Goal: Information Seeking & Learning: Learn about a topic

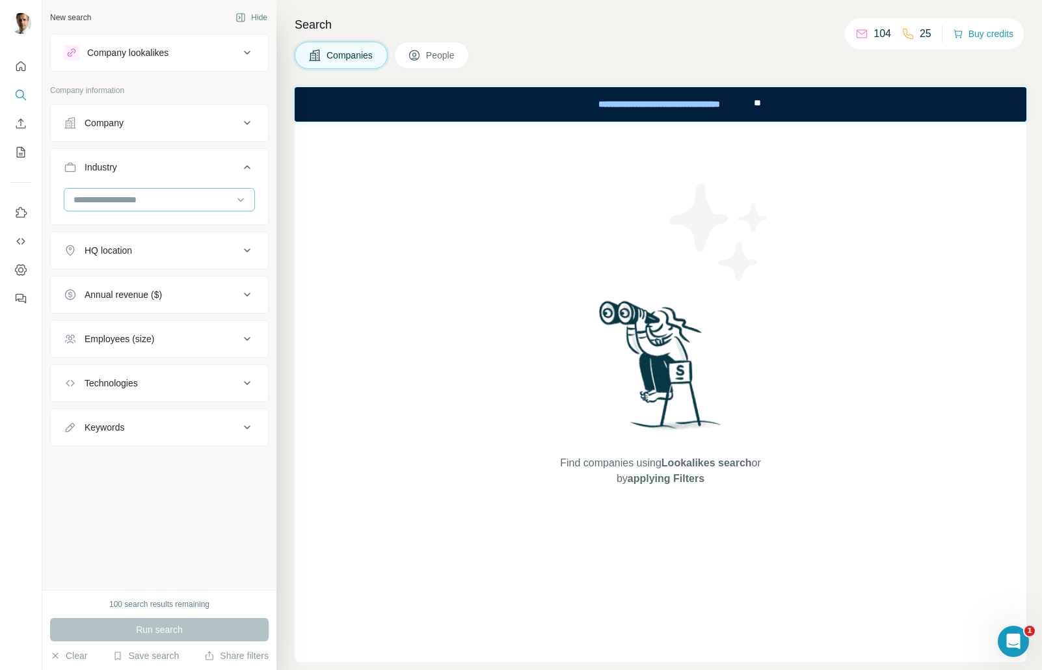
click at [161, 206] on input at bounding box center [152, 200] width 161 height 14
type input "*********"
click at [129, 249] on p "Last Mile Transportation" at bounding box center [123, 252] width 97 height 13
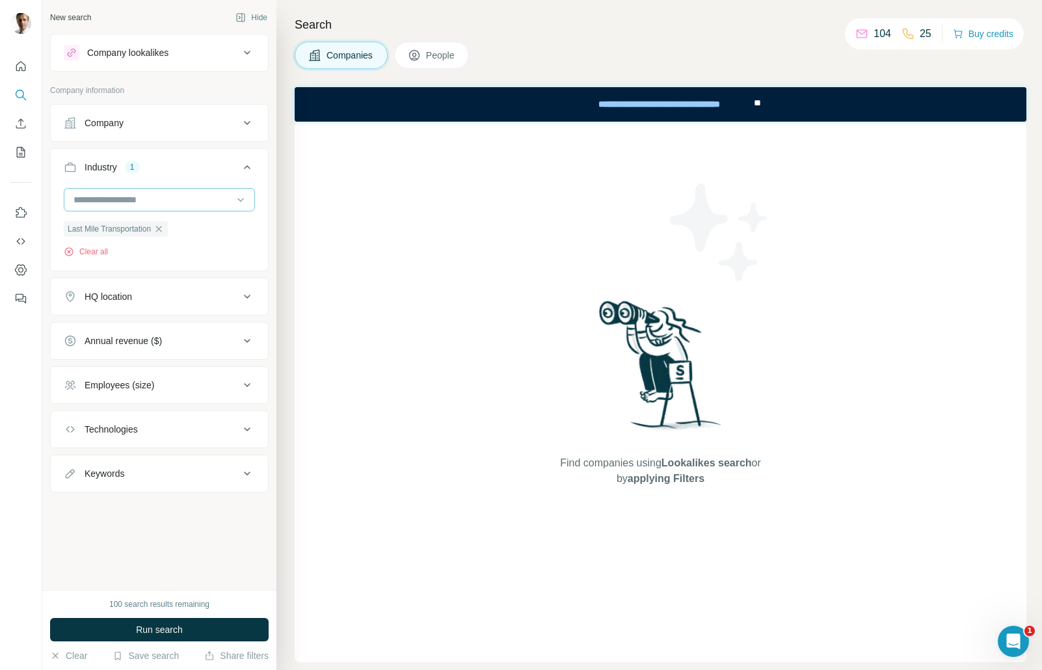
click at [176, 204] on input at bounding box center [152, 200] width 161 height 14
click at [189, 199] on input at bounding box center [152, 200] width 161 height 14
click at [187, 200] on input at bounding box center [152, 200] width 161 height 14
type input "*********"
click at [120, 226] on div "Logistics" at bounding box center [159, 228] width 169 height 13
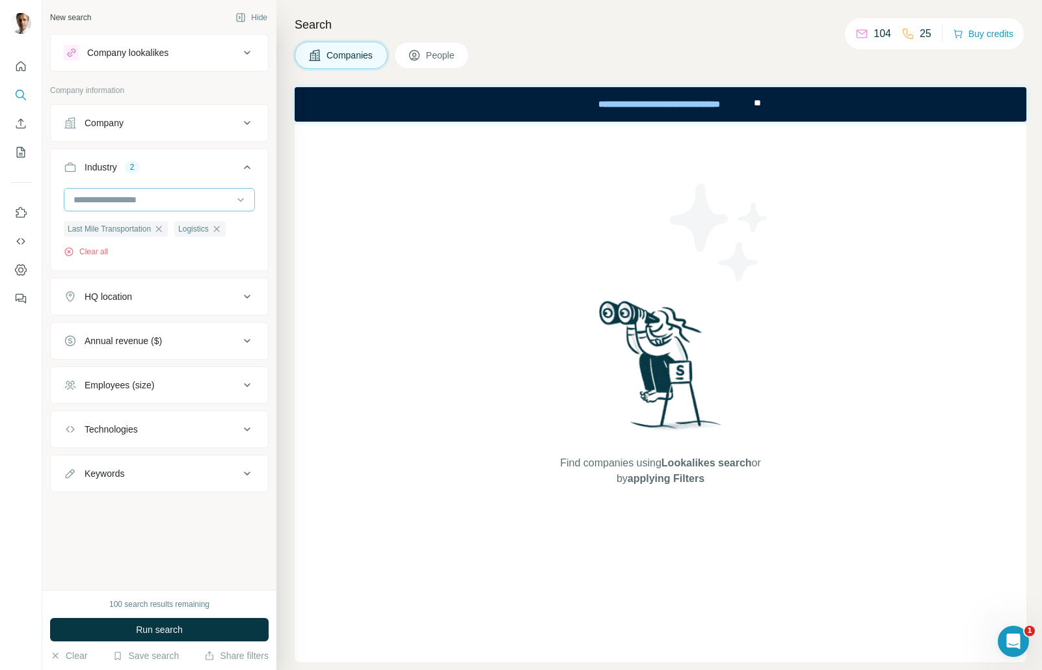
click at [167, 199] on input at bounding box center [152, 200] width 161 height 14
type input "*"
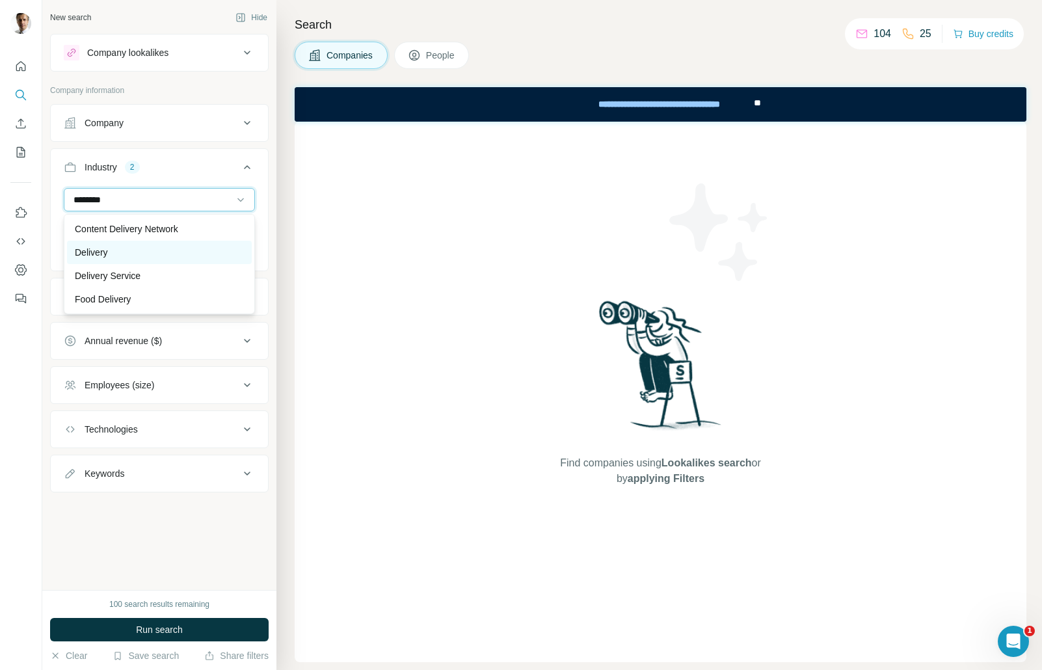
type input "********"
click at [124, 251] on div "Delivery" at bounding box center [159, 252] width 169 height 13
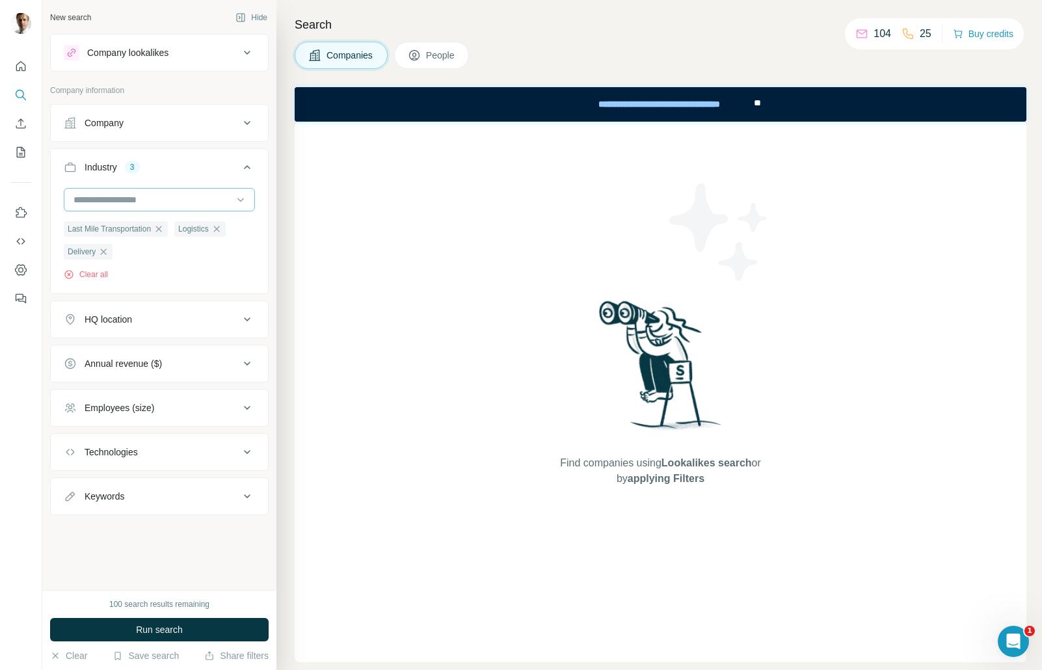
click at [150, 197] on input at bounding box center [152, 200] width 161 height 14
click at [180, 198] on input at bounding box center [152, 200] width 161 height 14
click at [181, 198] on input at bounding box center [152, 200] width 161 height 14
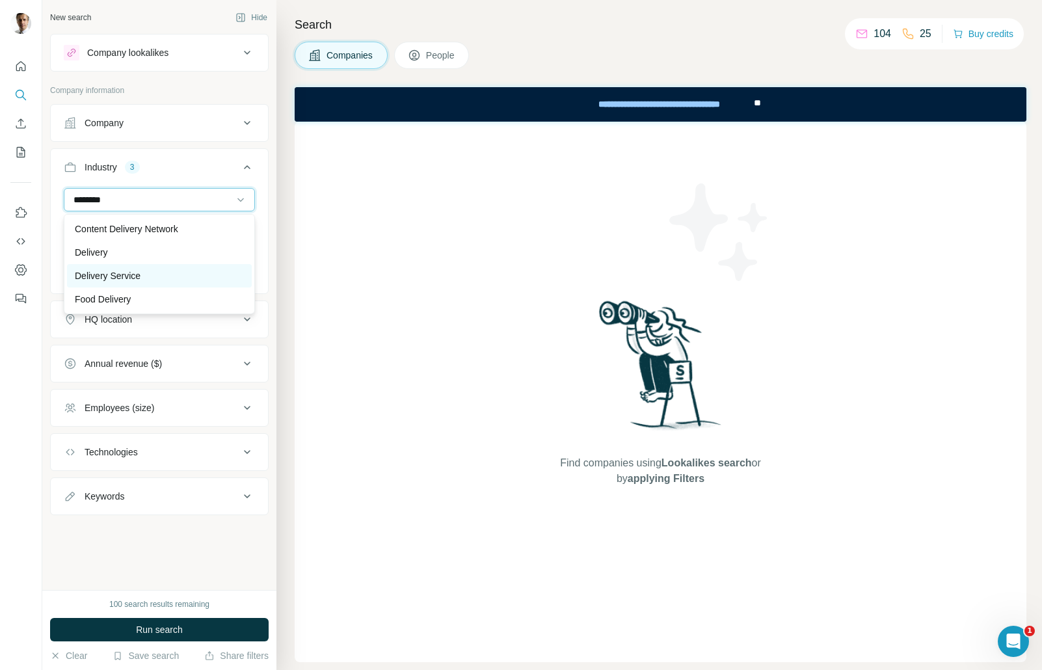
type input "********"
click at [124, 277] on p "Delivery Service" at bounding box center [108, 275] width 66 height 13
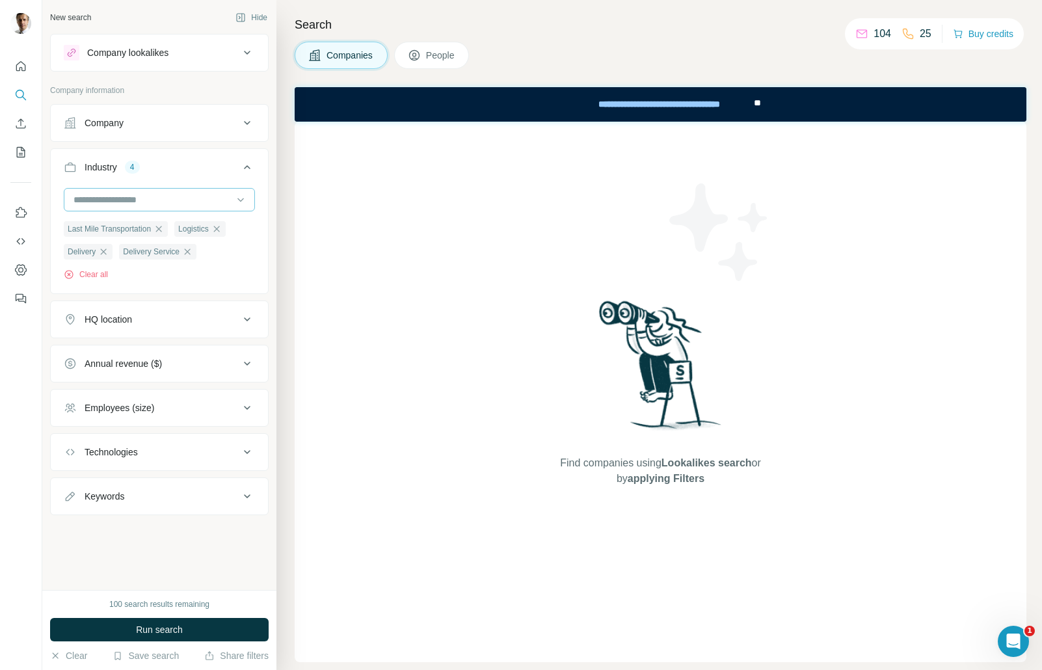
click at [162, 198] on input at bounding box center [152, 200] width 161 height 14
click at [165, 199] on input at bounding box center [152, 200] width 161 height 14
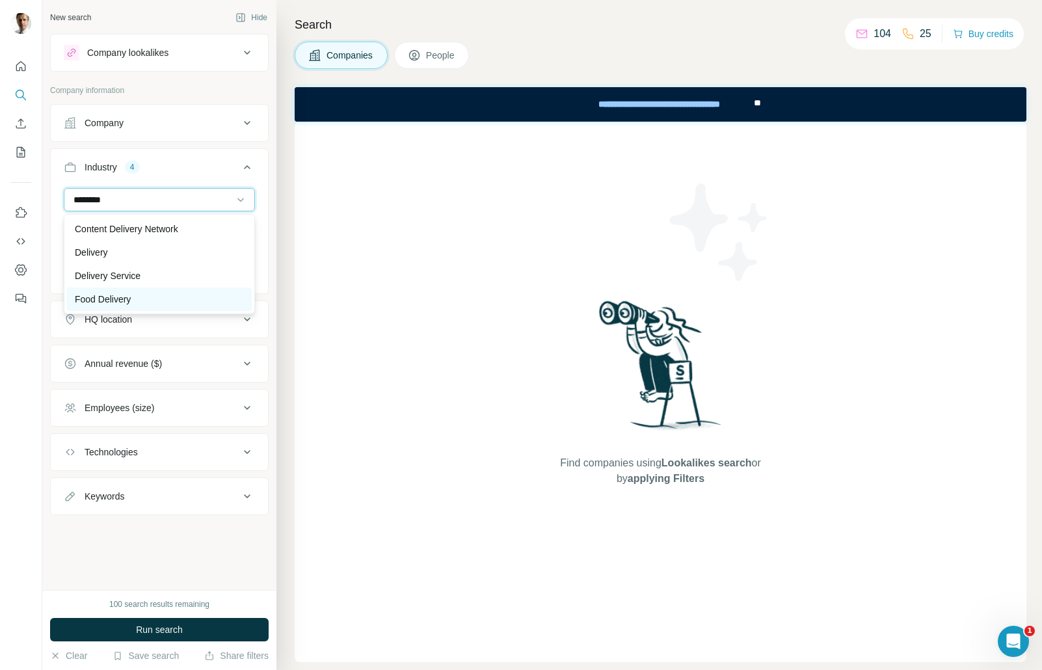
type input "********"
click at [118, 299] on p "Food Delivery" at bounding box center [103, 299] width 56 height 13
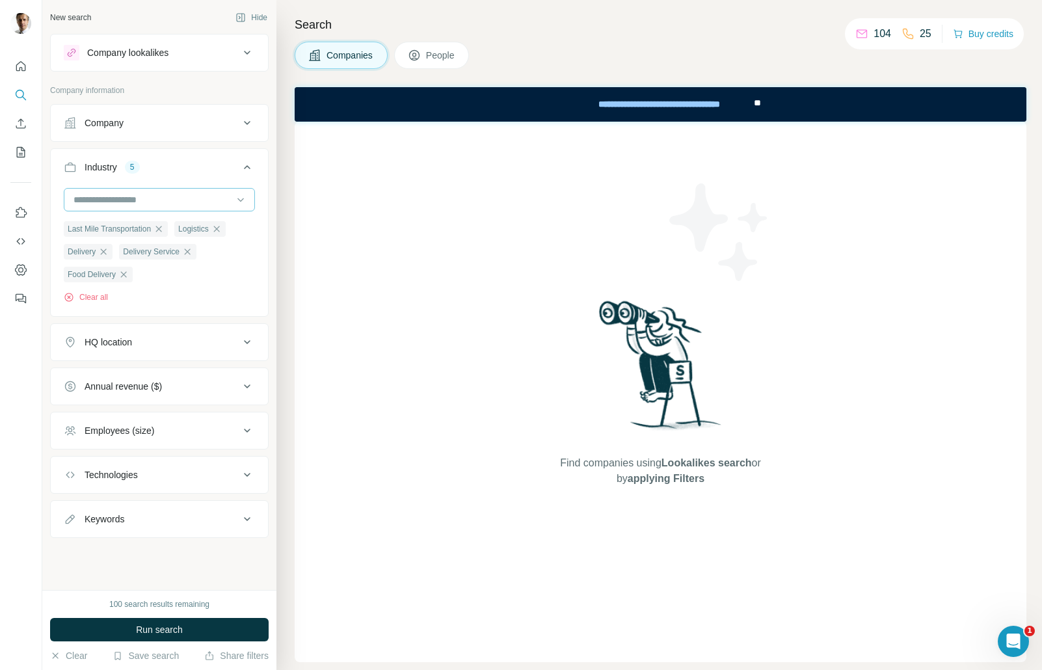
click at [159, 198] on input at bounding box center [152, 200] width 161 height 14
drag, startPoint x: 139, startPoint y: 191, endPoint x: 152, endPoint y: 200, distance: 15.4
click at [140, 191] on div at bounding box center [152, 200] width 161 height 22
click at [152, 200] on input at bounding box center [152, 200] width 161 height 14
type input "*******"
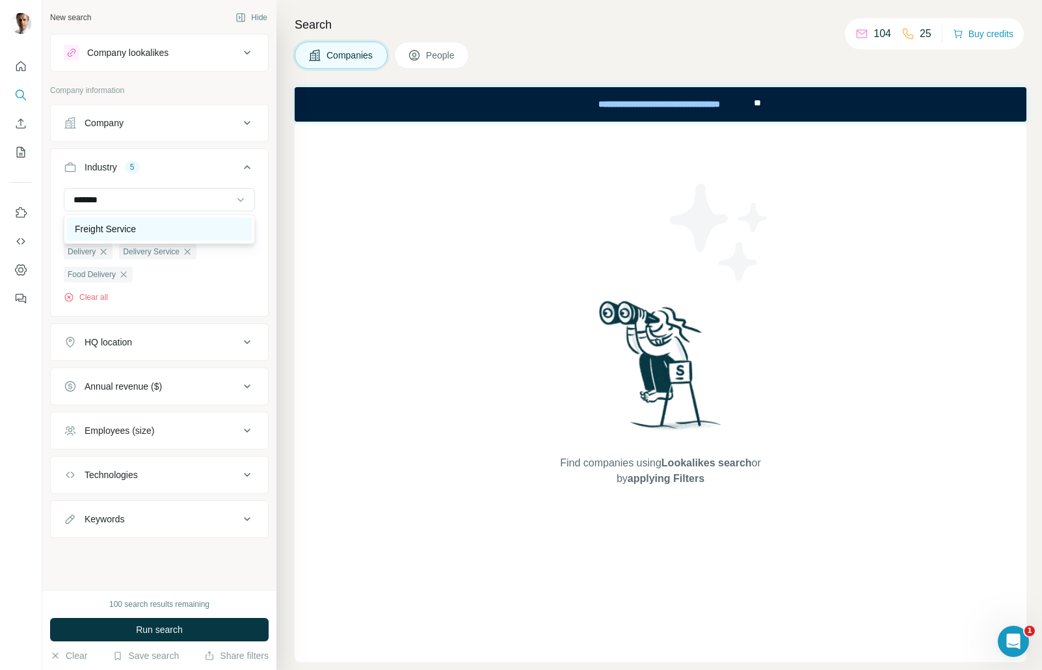
click at [118, 225] on p "Freight Service" at bounding box center [105, 228] width 61 height 13
click at [117, 200] on input at bounding box center [152, 200] width 161 height 14
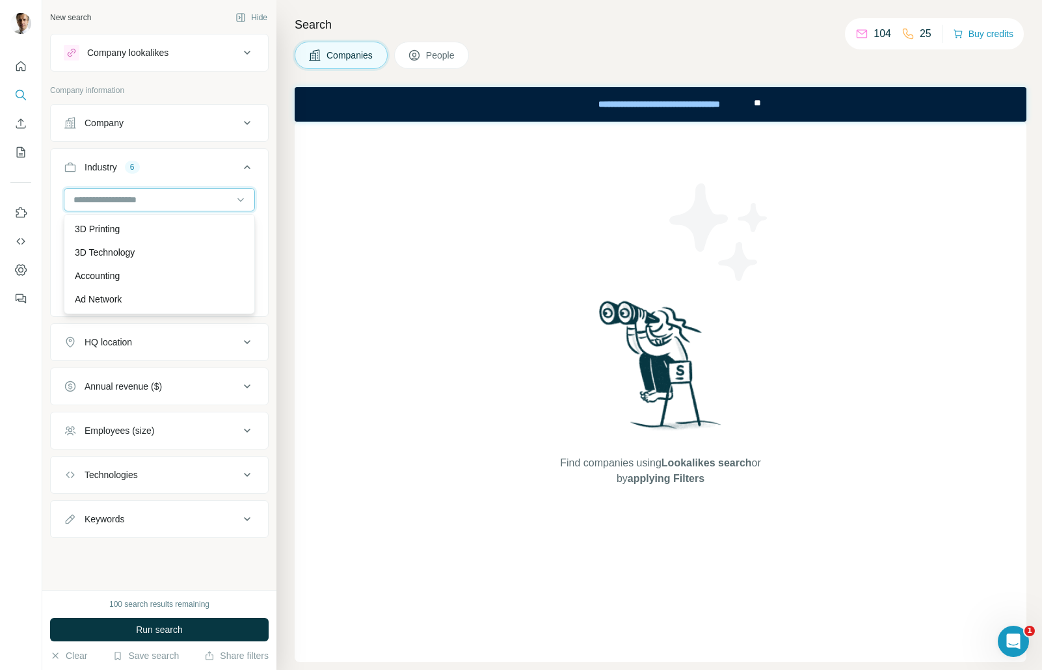
click at [125, 199] on input at bounding box center [152, 200] width 161 height 14
click at [125, 198] on input at bounding box center [152, 200] width 161 height 14
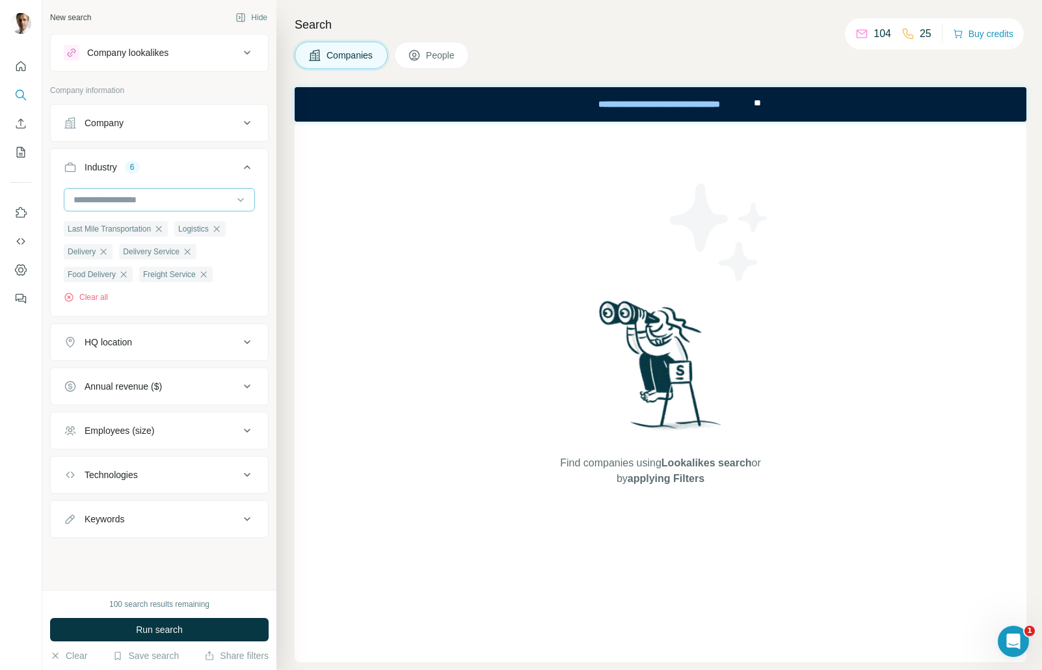
drag, startPoint x: 83, startPoint y: 196, endPoint x: 64, endPoint y: 202, distance: 19.6
click at [83, 196] on input at bounding box center [152, 200] width 161 height 14
click at [68, 188] on div at bounding box center [159, 199] width 191 height 23
click at [85, 200] on input at bounding box center [152, 200] width 161 height 14
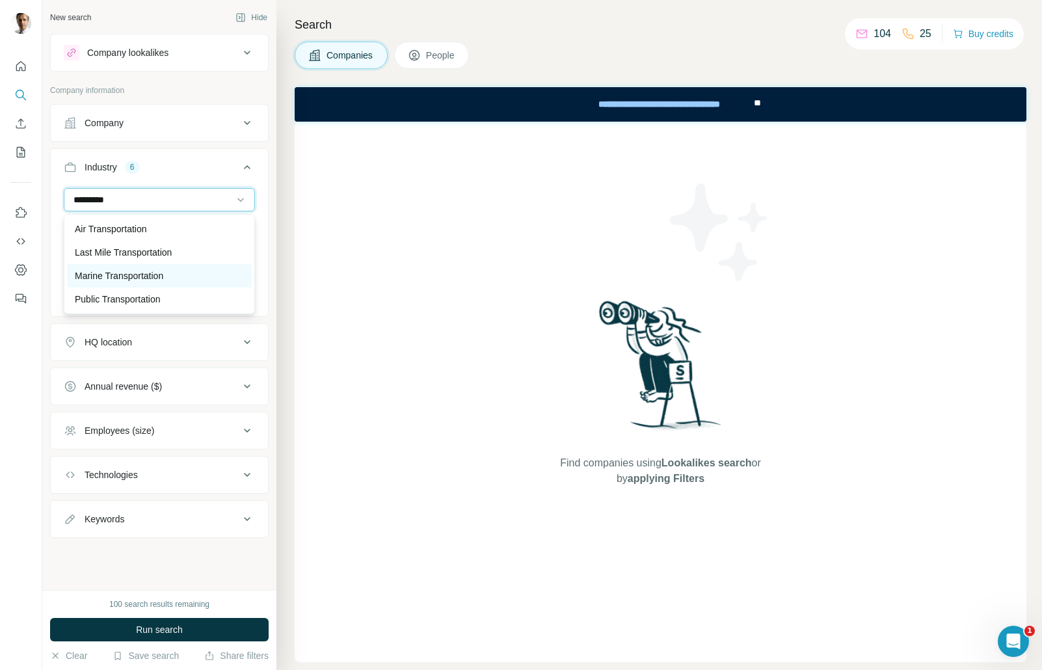
type input "*********"
click at [124, 275] on p "Marine Transportation" at bounding box center [119, 275] width 88 height 13
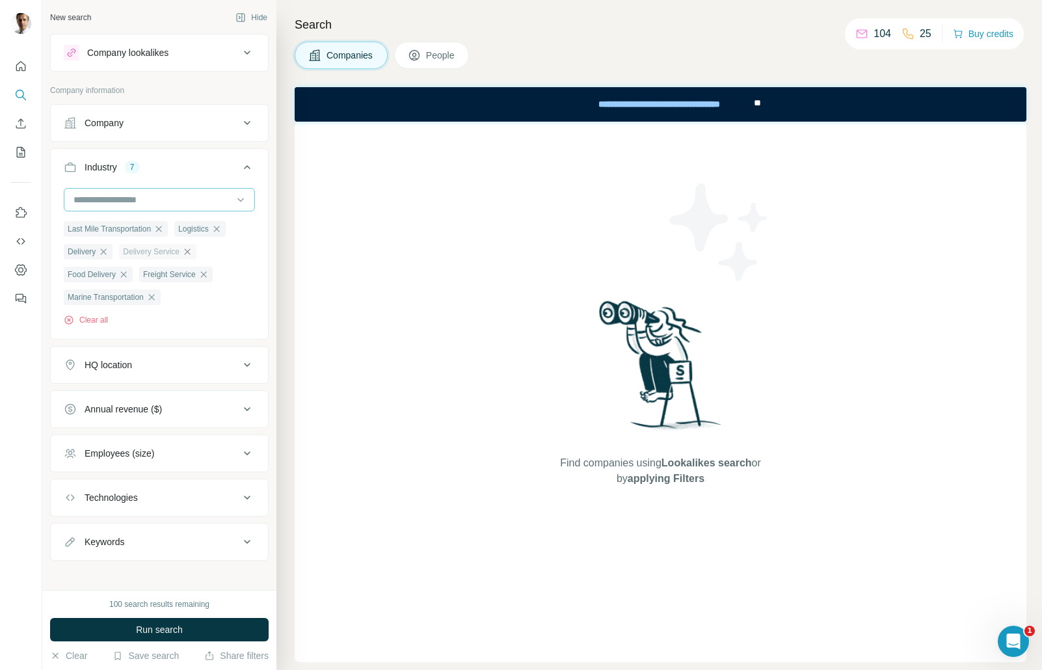
click at [135, 195] on input at bounding box center [152, 200] width 161 height 14
click at [137, 198] on input at bounding box center [152, 200] width 161 height 14
click at [142, 196] on input at bounding box center [152, 200] width 161 height 14
drag, startPoint x: 161, startPoint y: 201, endPoint x: 169, endPoint y: 201, distance: 8.5
click at [161, 201] on input at bounding box center [152, 200] width 161 height 14
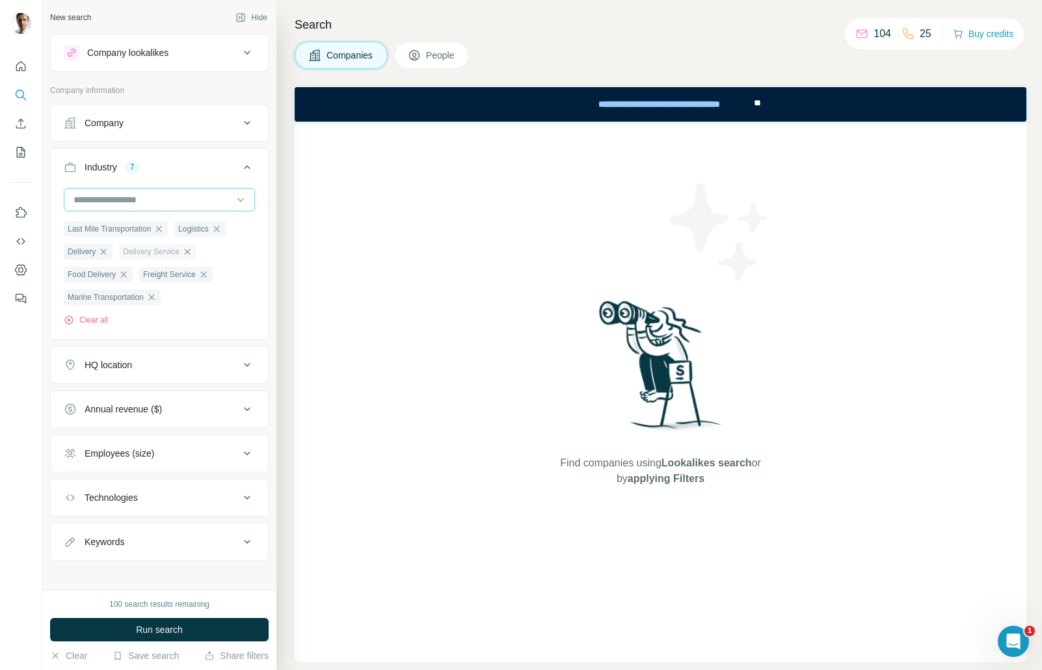
click at [169, 201] on input at bounding box center [152, 200] width 161 height 14
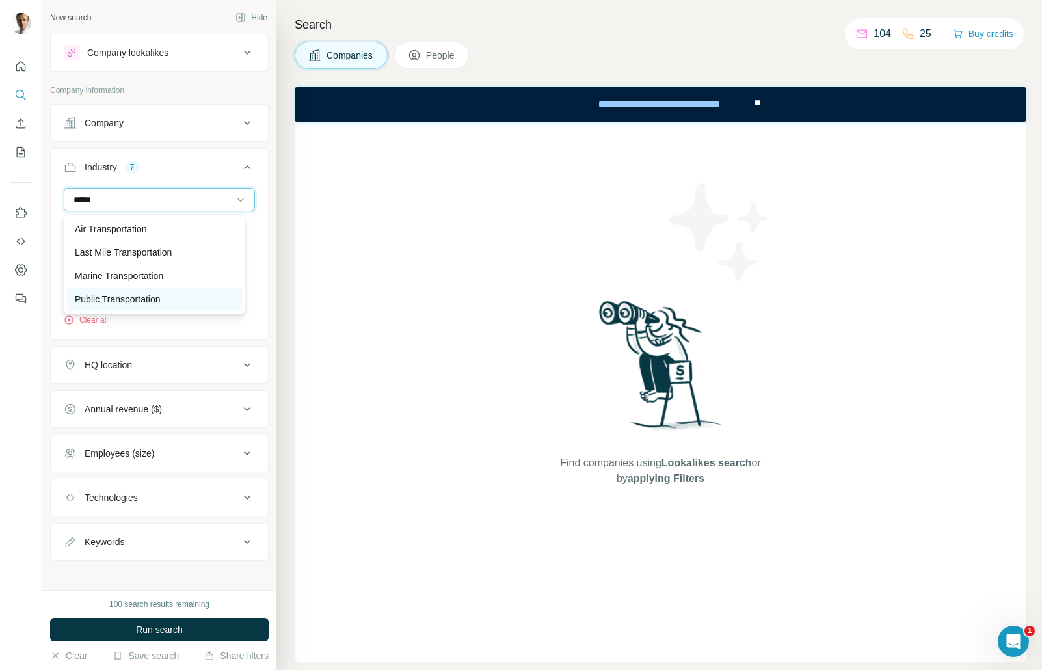
type input "*****"
click at [126, 302] on p "Public Transportation" at bounding box center [118, 299] width 86 height 13
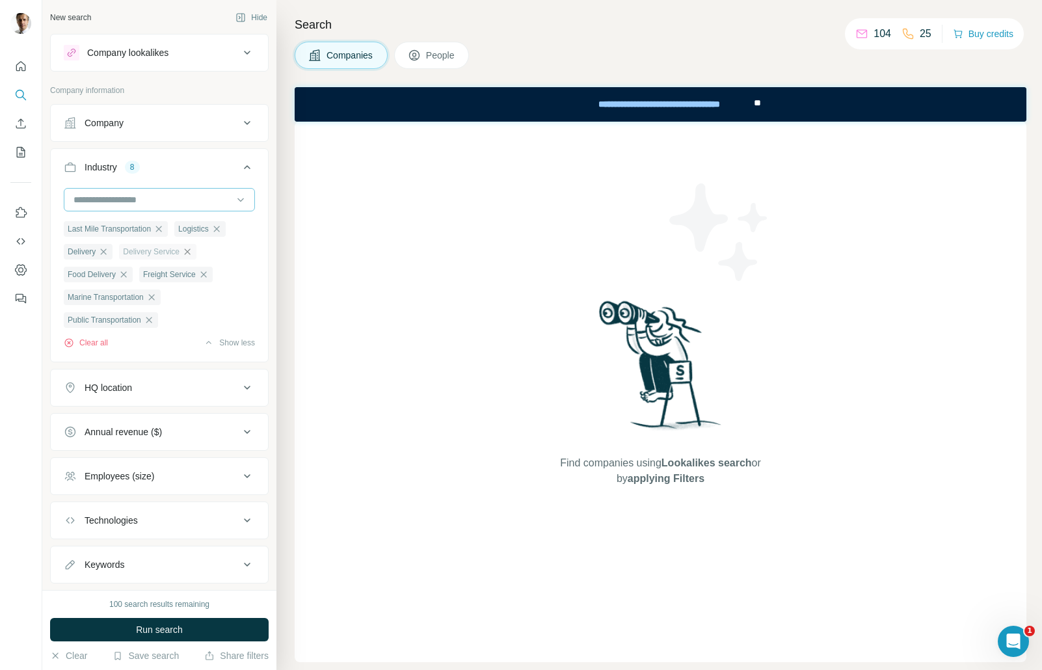
click at [133, 195] on input at bounding box center [152, 200] width 161 height 14
click at [142, 196] on input at bounding box center [152, 200] width 161 height 14
click at [154, 200] on input at bounding box center [152, 200] width 161 height 14
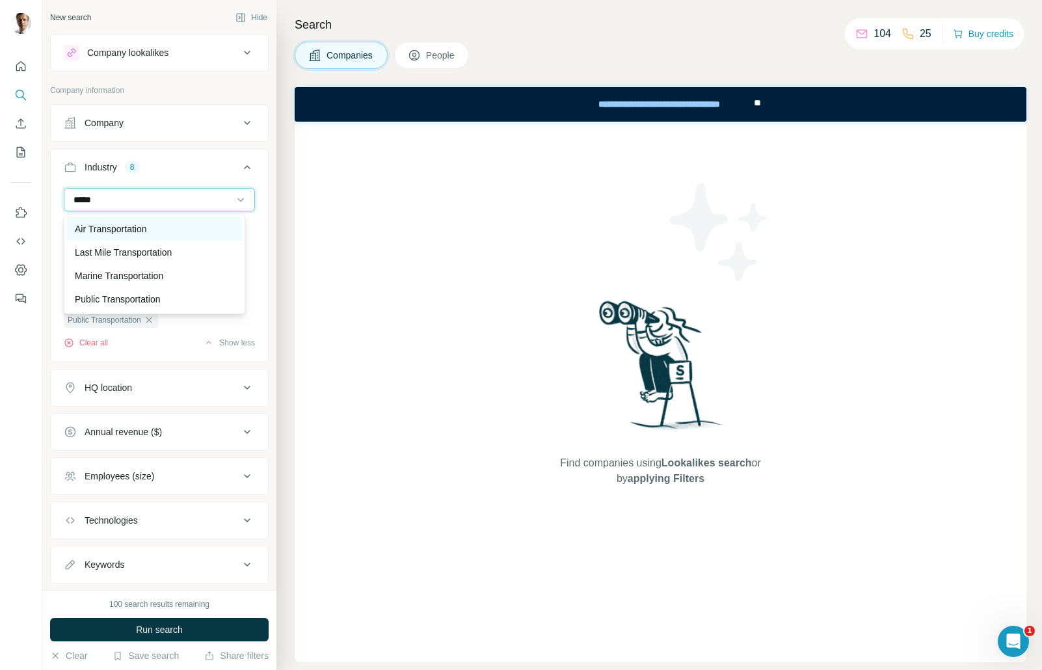
type input "*****"
click at [133, 230] on p "Air Transportation" at bounding box center [111, 228] width 72 height 13
click at [152, 202] on input at bounding box center [152, 200] width 161 height 14
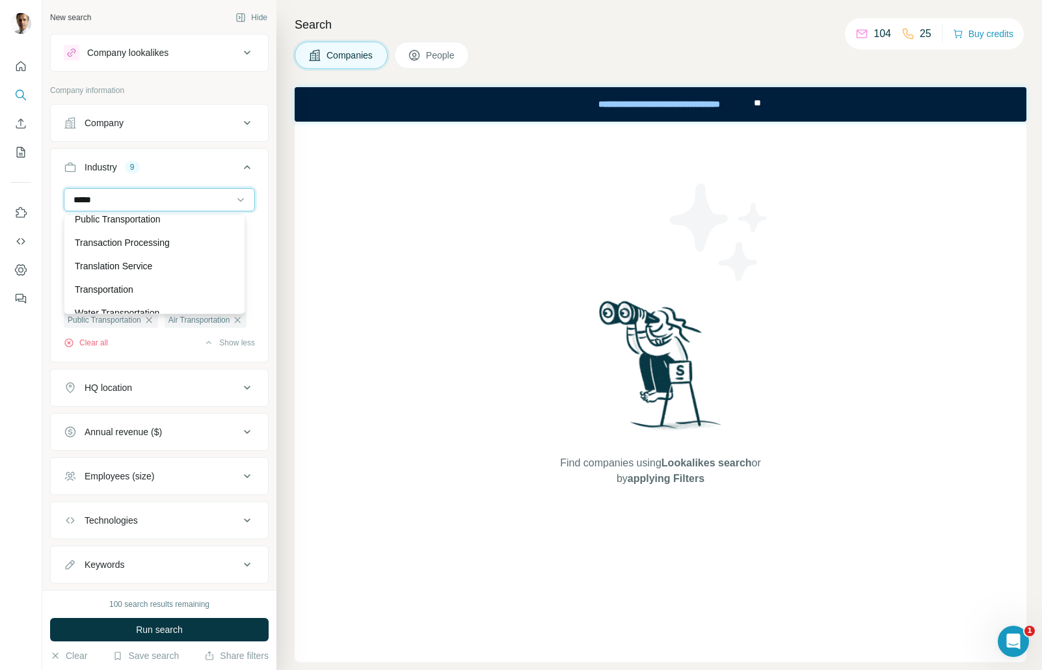
scroll to position [94, 0]
type input "*****"
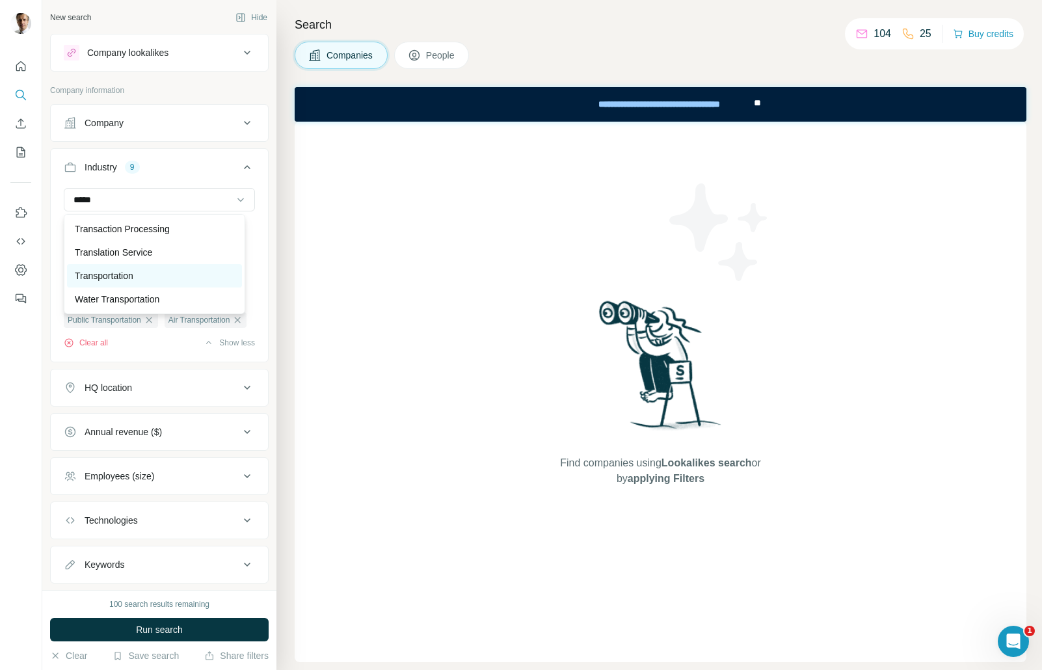
click at [105, 280] on p "Transportation" at bounding box center [104, 275] width 59 height 13
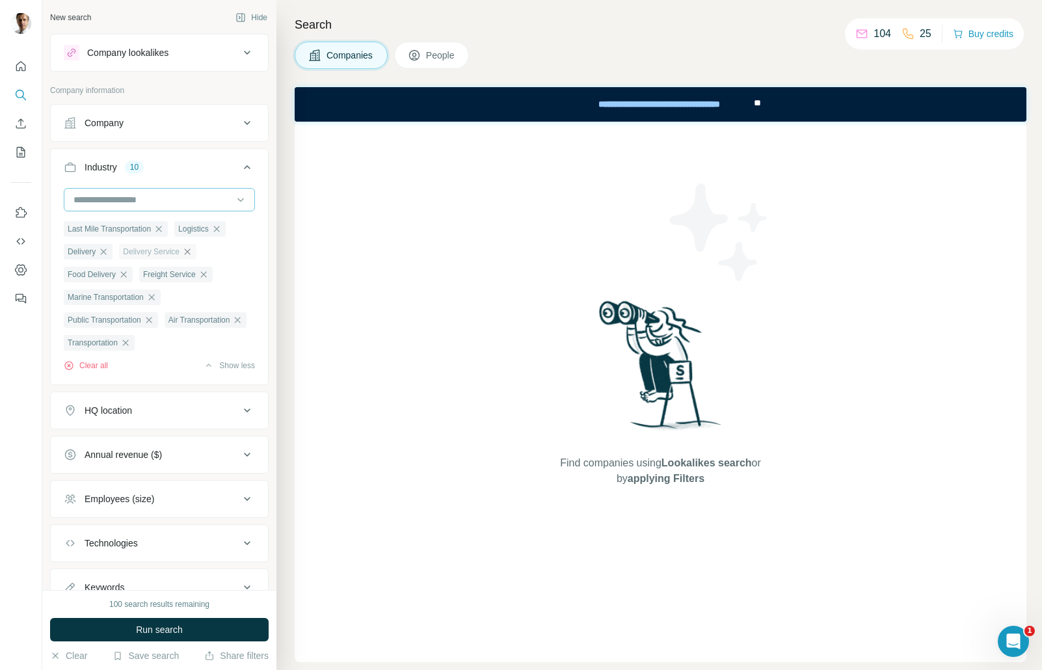
click at [159, 197] on input at bounding box center [152, 200] width 161 height 14
type input "*"
click at [168, 197] on input at bounding box center [152, 200] width 161 height 14
click at [175, 197] on input at bounding box center [152, 200] width 161 height 14
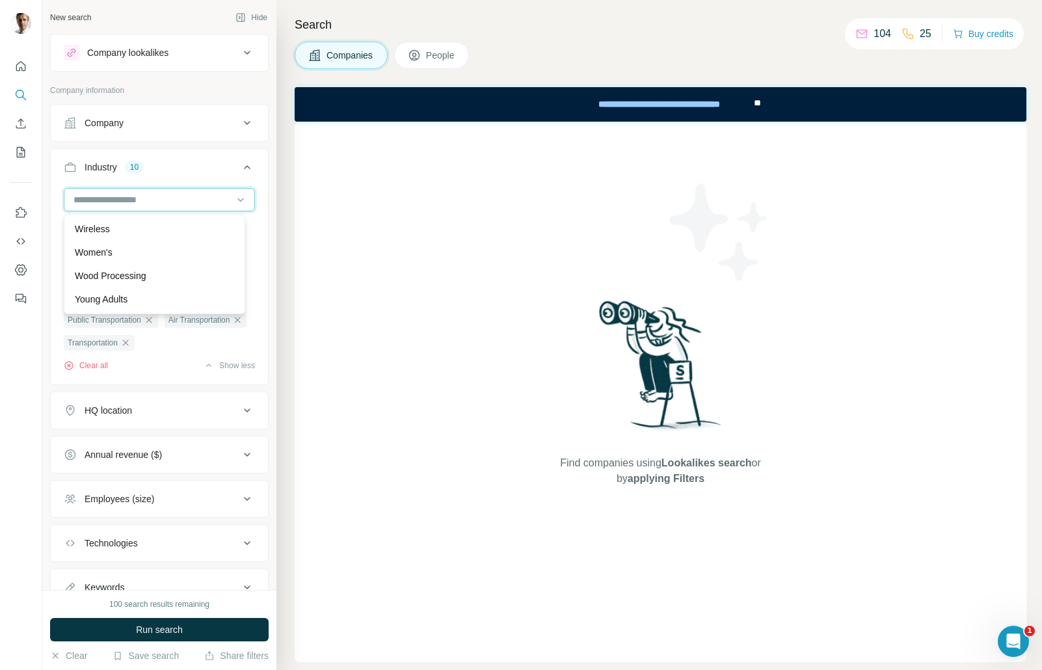
click at [179, 196] on input at bounding box center [152, 200] width 161 height 14
click at [181, 200] on input at bounding box center [152, 200] width 161 height 14
type input "******"
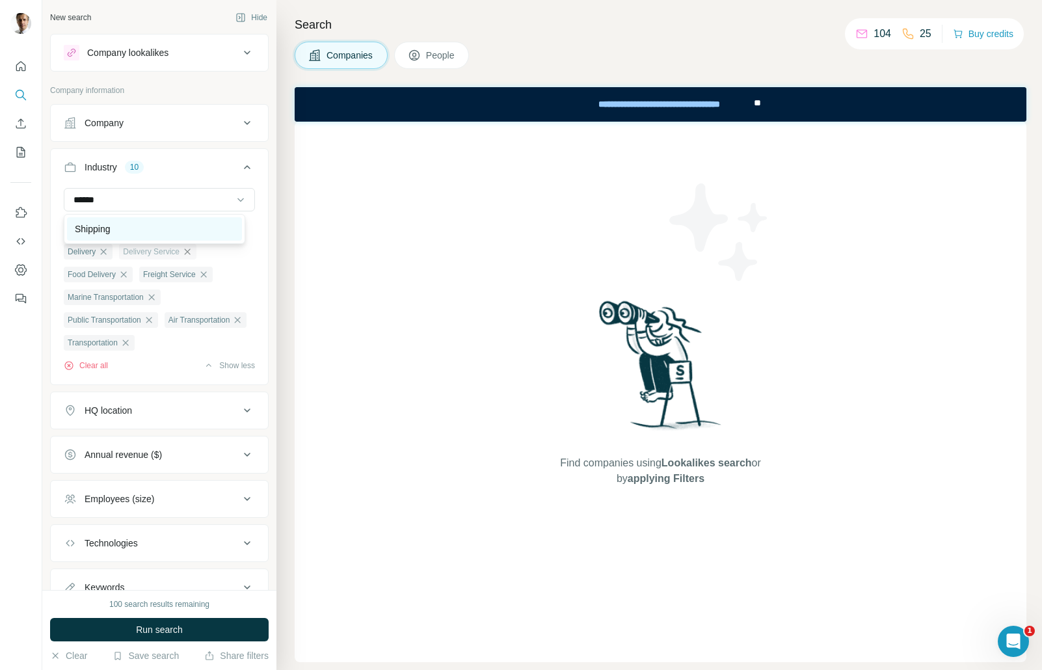
click at [122, 231] on div "Shipping" at bounding box center [154, 228] width 159 height 13
click at [135, 199] on input at bounding box center [152, 200] width 161 height 14
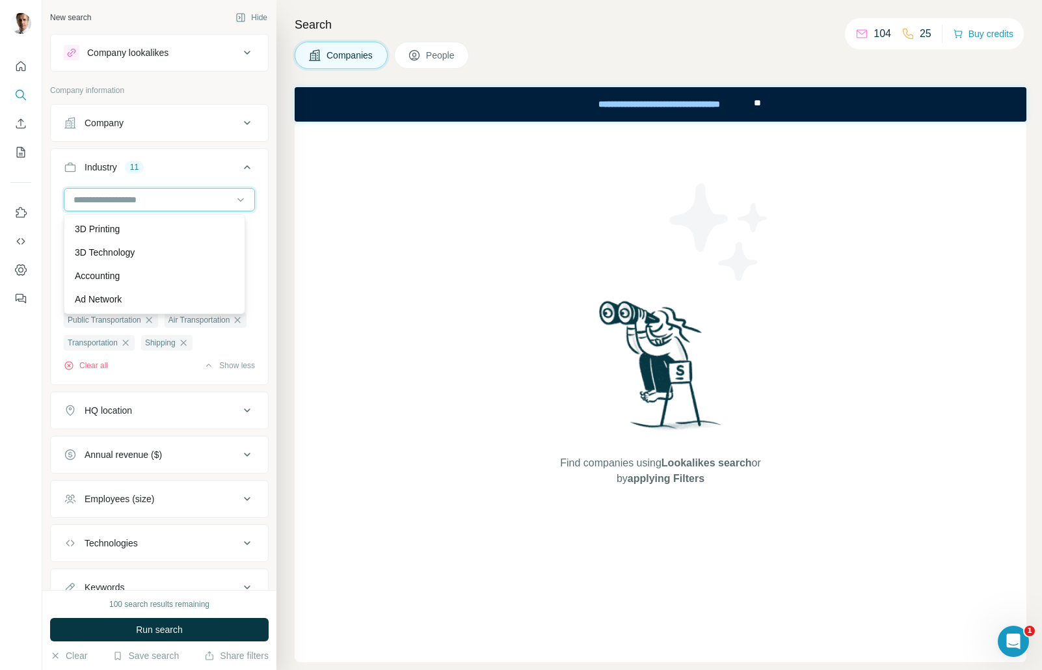
click at [132, 197] on input at bounding box center [152, 200] width 161 height 14
click at [132, 196] on input at bounding box center [152, 200] width 161 height 14
click at [148, 204] on input at bounding box center [152, 200] width 161 height 14
click at [150, 204] on input at bounding box center [152, 200] width 161 height 14
type input "****"
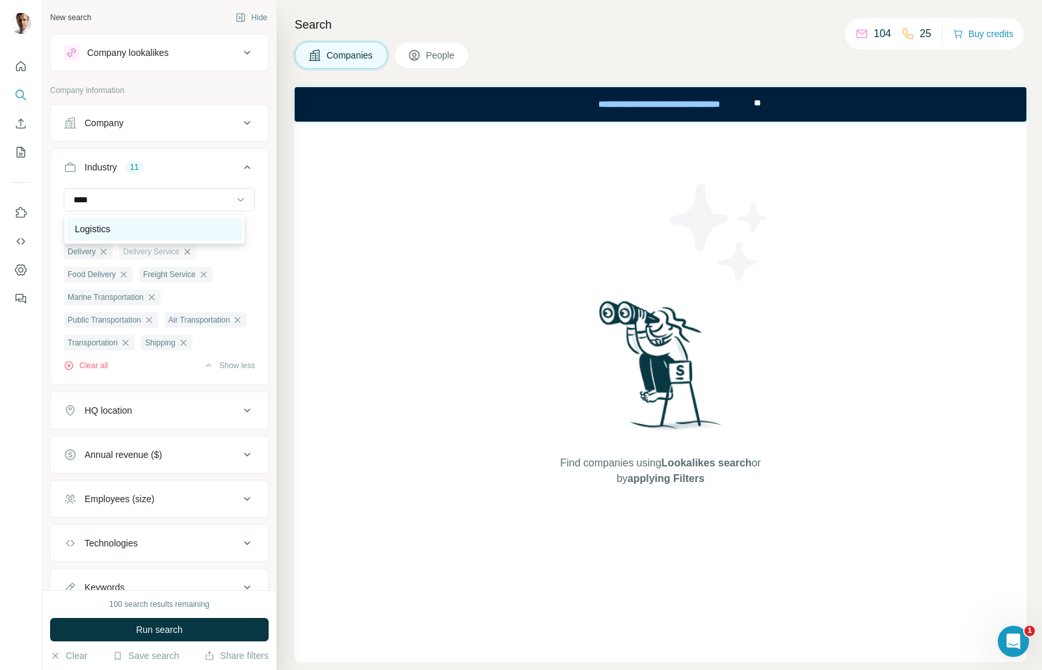
click at [123, 230] on div "Logistics" at bounding box center [154, 228] width 159 height 13
click at [182, 417] on div "HQ location" at bounding box center [152, 410] width 176 height 13
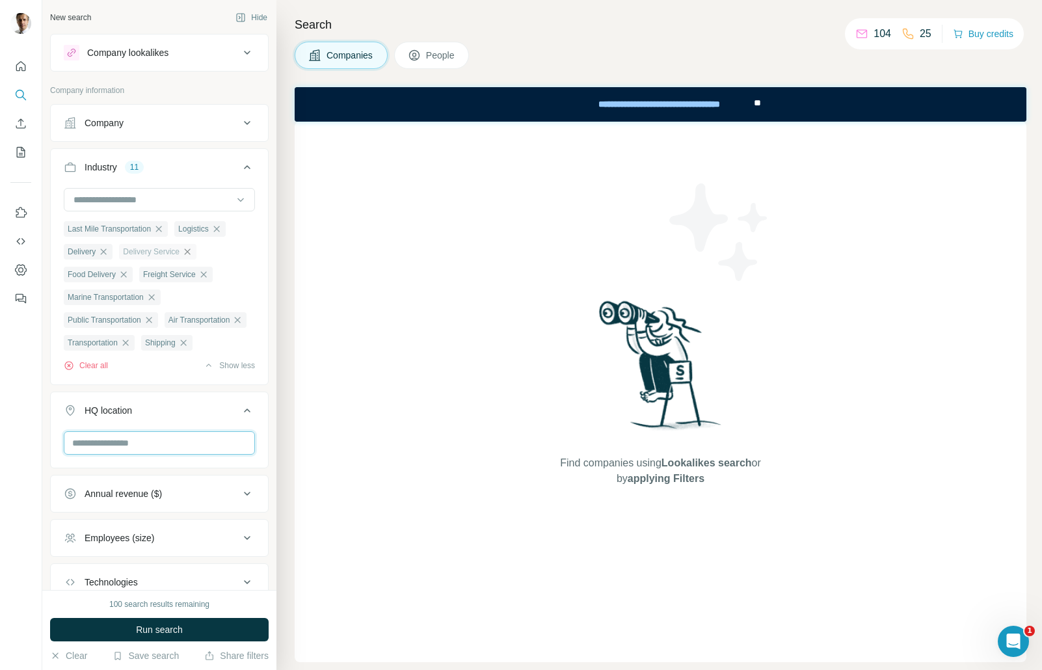
click at [179, 455] on input "text" at bounding box center [159, 442] width 191 height 23
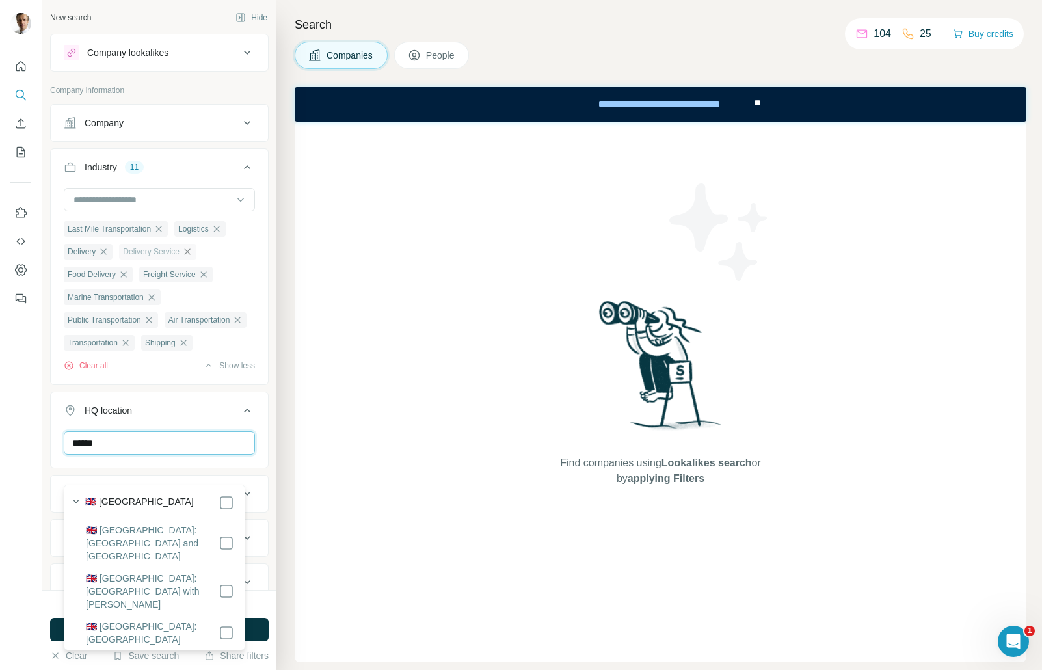
scroll to position [260, 0]
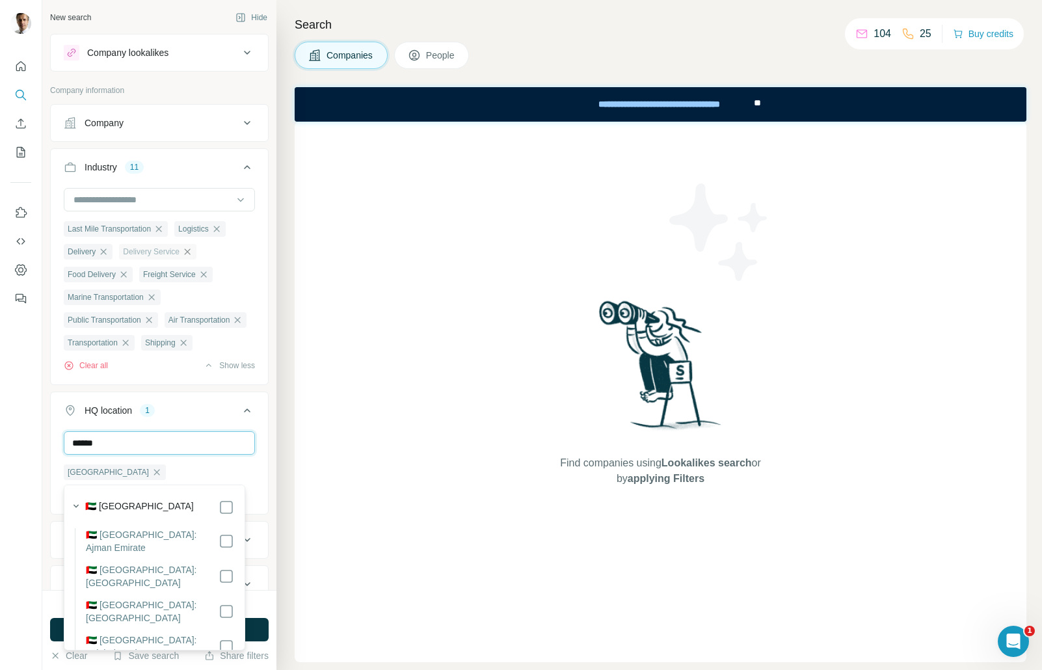
click at [193, 455] on input "******" at bounding box center [159, 442] width 191 height 23
type input "**********"
click at [206, 417] on div "HQ location 2" at bounding box center [152, 410] width 176 height 13
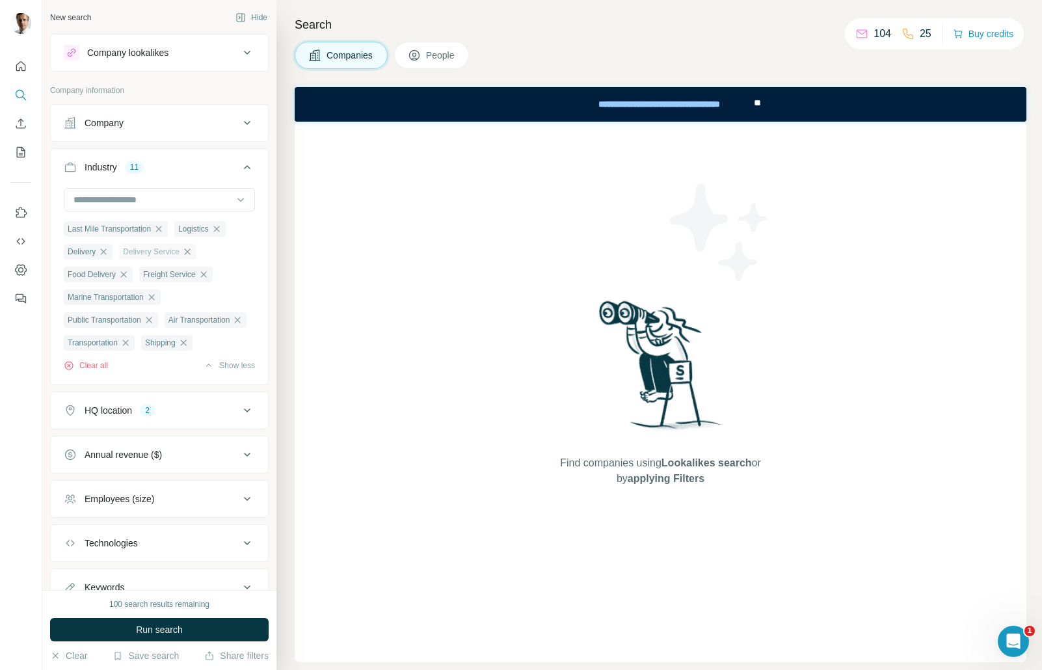
click at [178, 505] on div "Employees (size)" at bounding box center [152, 498] width 176 height 13
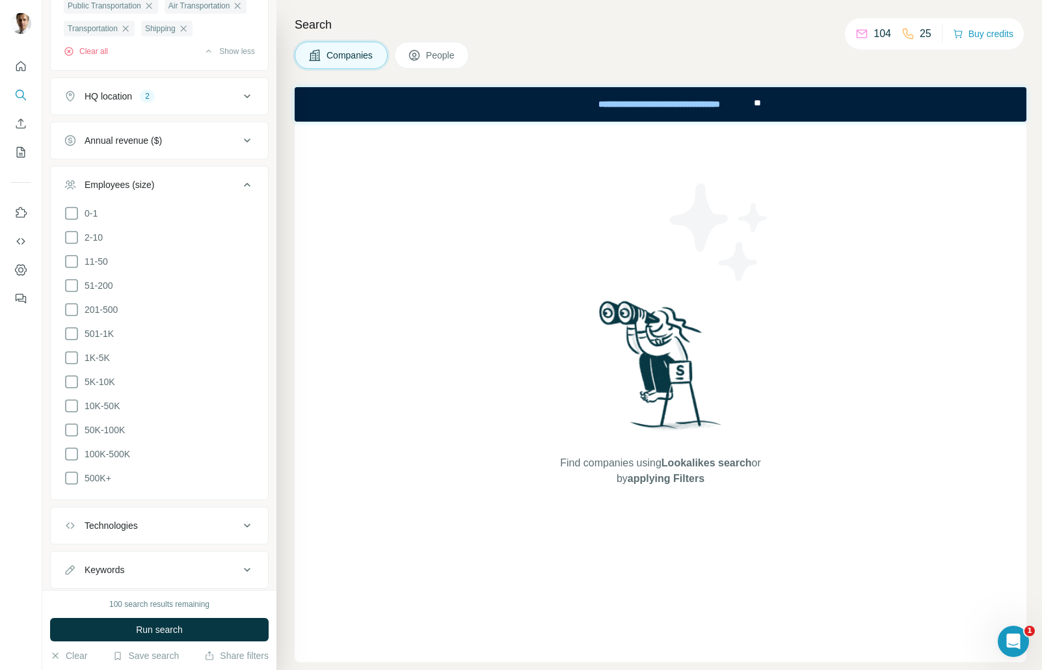
scroll to position [369, 0]
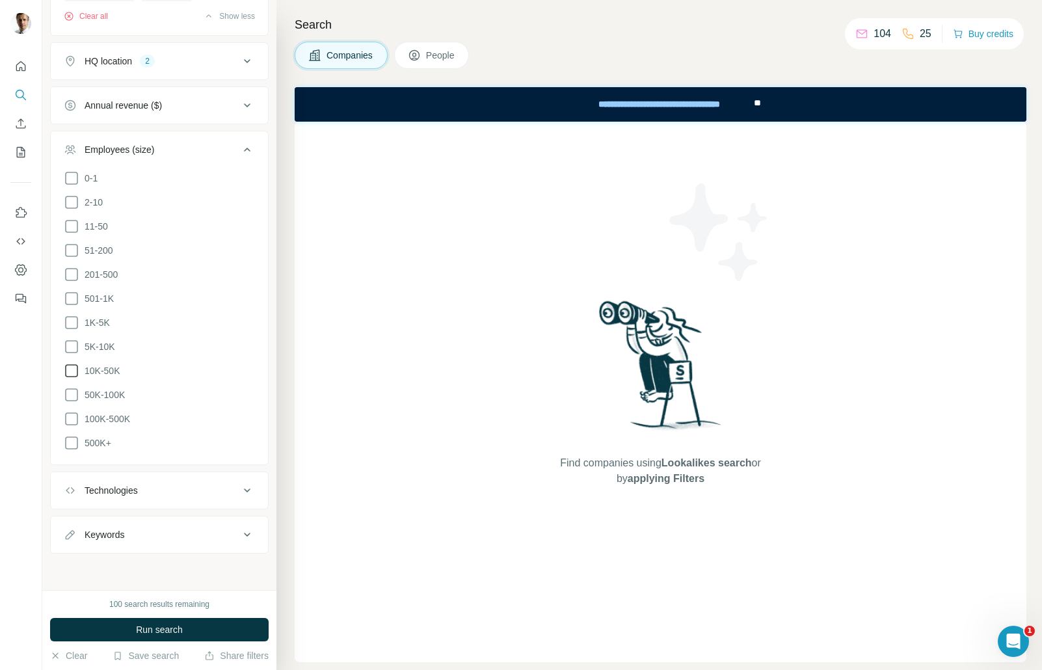
click at [70, 373] on icon at bounding box center [72, 371] width 16 height 16
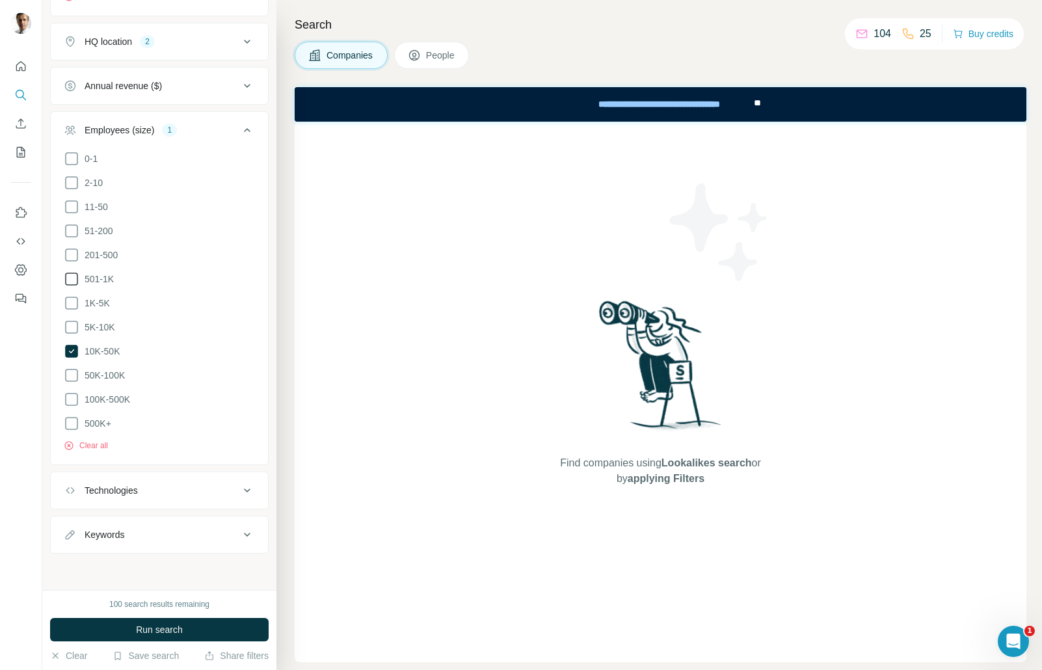
click at [70, 287] on icon at bounding box center [72, 279] width 16 height 16
click at [68, 335] on icon at bounding box center [72, 327] width 16 height 16
click at [70, 311] on icon at bounding box center [72, 303] width 16 height 16
click at [196, 506] on button "Technologies" at bounding box center [159, 490] width 217 height 31
click at [200, 497] on div "Technologies" at bounding box center [152, 490] width 176 height 13
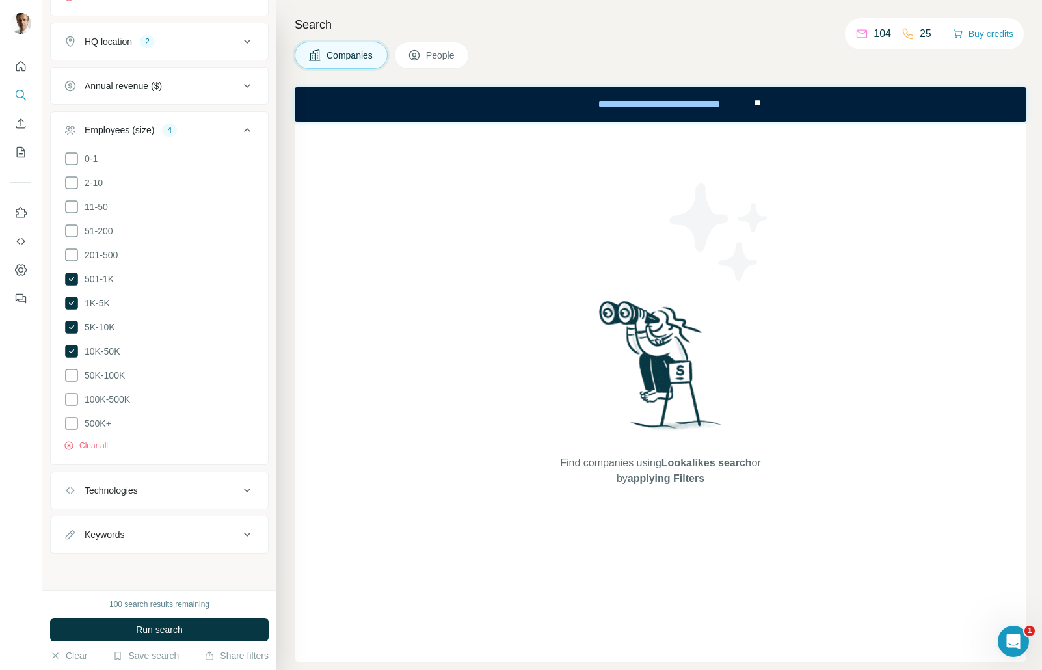
click at [185, 541] on div "Keywords" at bounding box center [152, 534] width 176 height 13
click at [202, 541] on div "Keywords" at bounding box center [152, 534] width 176 height 13
click at [150, 632] on span "Run search" at bounding box center [159, 629] width 47 height 13
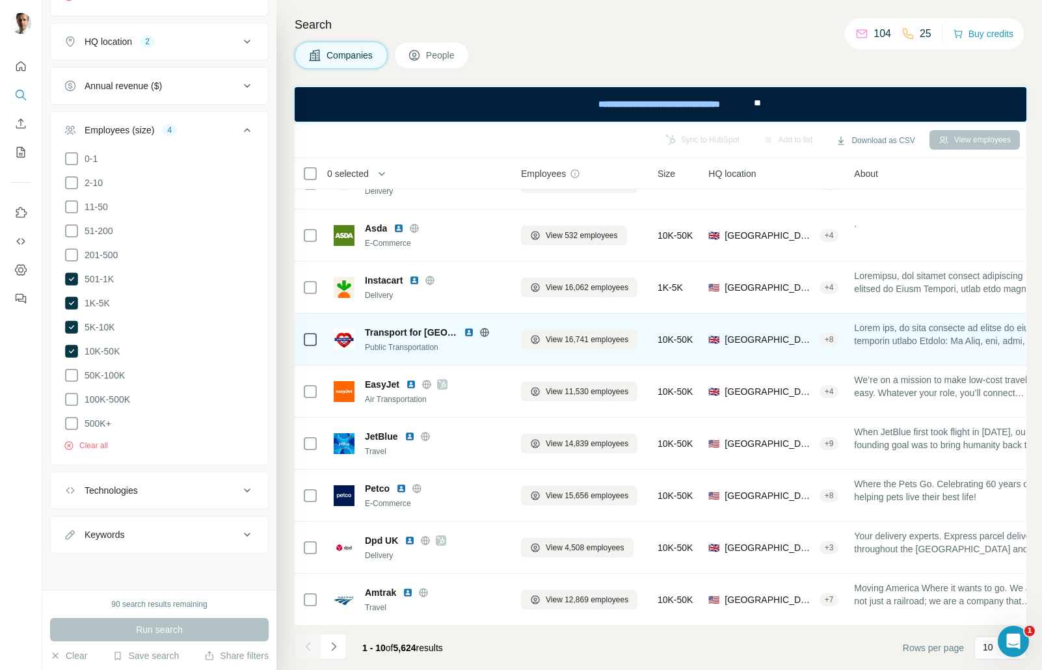
scroll to position [90, 0]
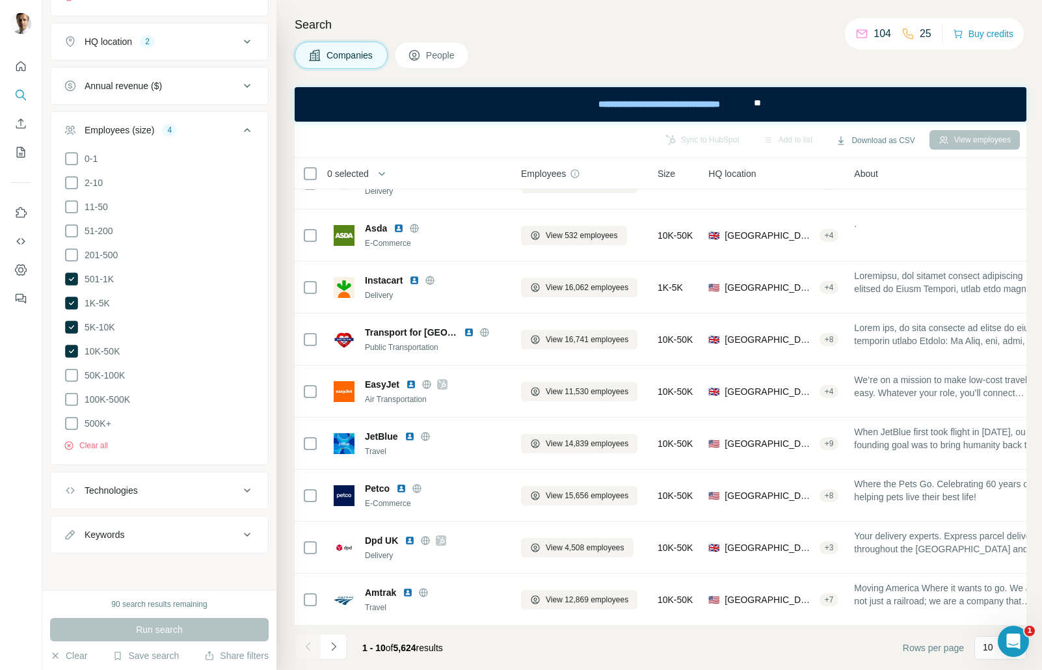
drag, startPoint x: 425, startPoint y: 648, endPoint x: 400, endPoint y: 647, distance: 24.8
click at [400, 647] on span "5,624" at bounding box center [405, 648] width 23 height 10
copy span "5,624"
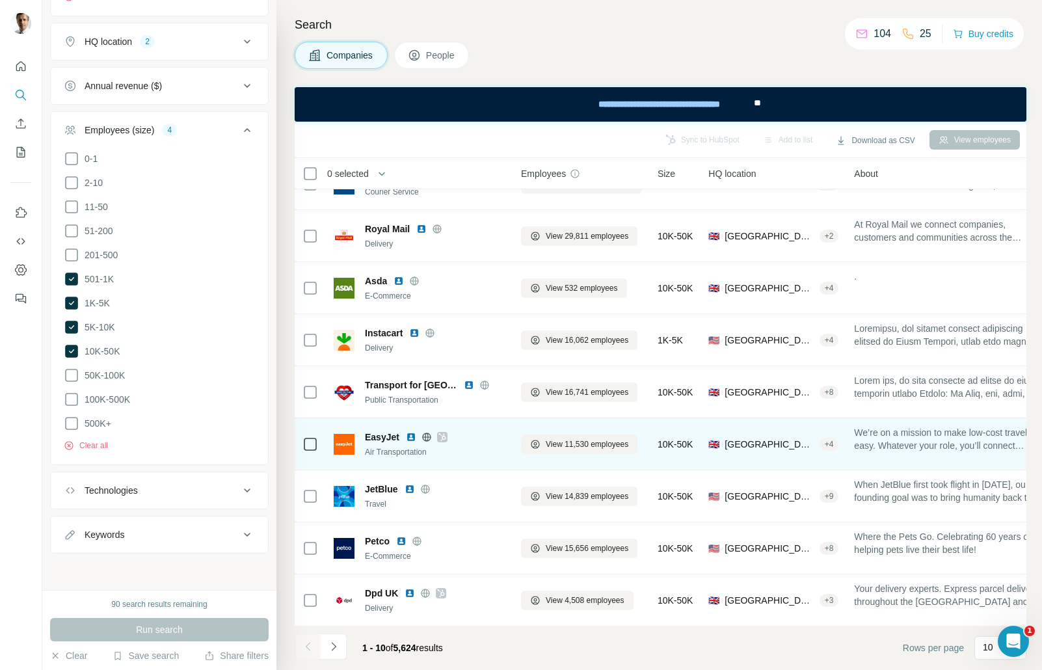
scroll to position [0, 0]
